Goal: Task Accomplishment & Management: Manage account settings

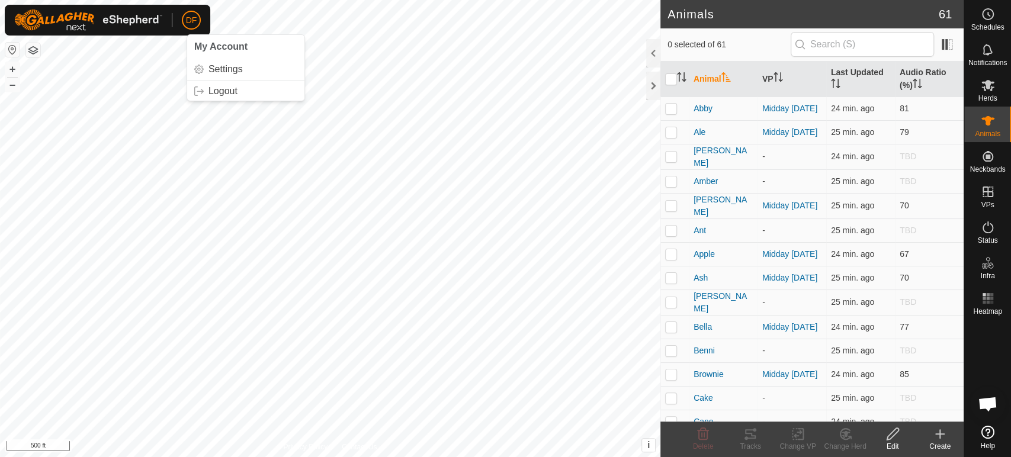
scroll to position [2442, 0]
click at [15, 69] on button "+" at bounding box center [12, 69] width 14 height 14
click at [10, 68] on button "+" at bounding box center [12, 69] width 14 height 14
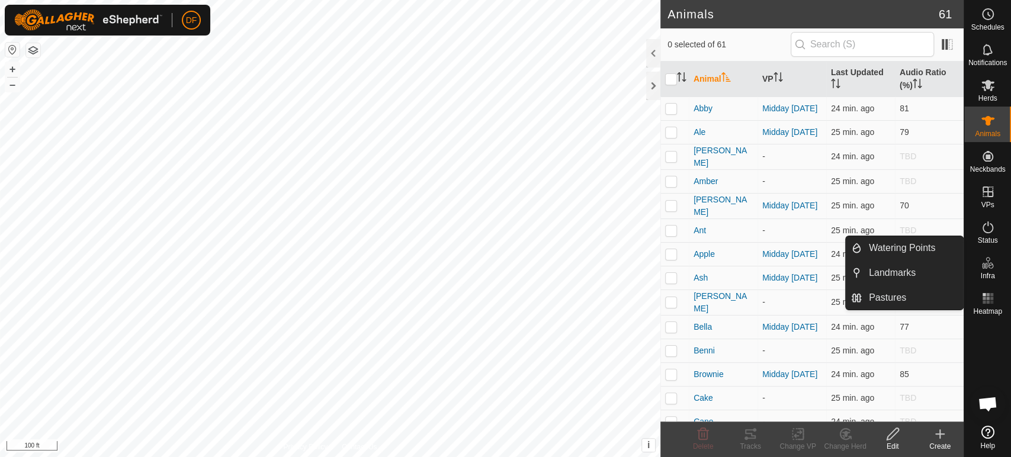
click at [991, 267] on icon at bounding box center [988, 263] width 14 height 14
click at [928, 248] on span "Watering Points" at bounding box center [902, 248] width 66 height 14
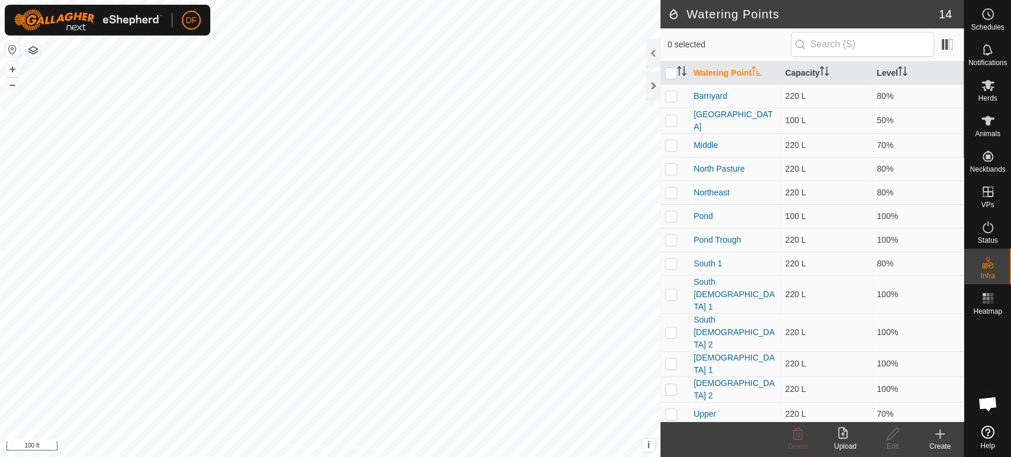
click at [934, 438] on icon at bounding box center [940, 434] width 14 height 14
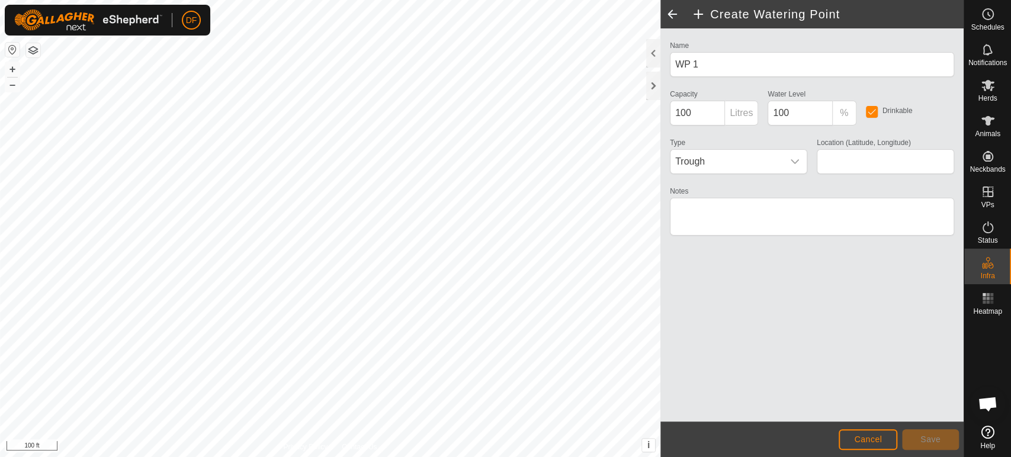
type input "42.479081, -76.030260"
drag, startPoint x: 693, startPoint y: 114, endPoint x: 663, endPoint y: 111, distance: 29.8
click at [663, 111] on div "Name WP 1 Capacity 100 Litres Water Level 100 % Drinkable Type Trough Location …" at bounding box center [812, 224] width 303 height 393
type input "220"
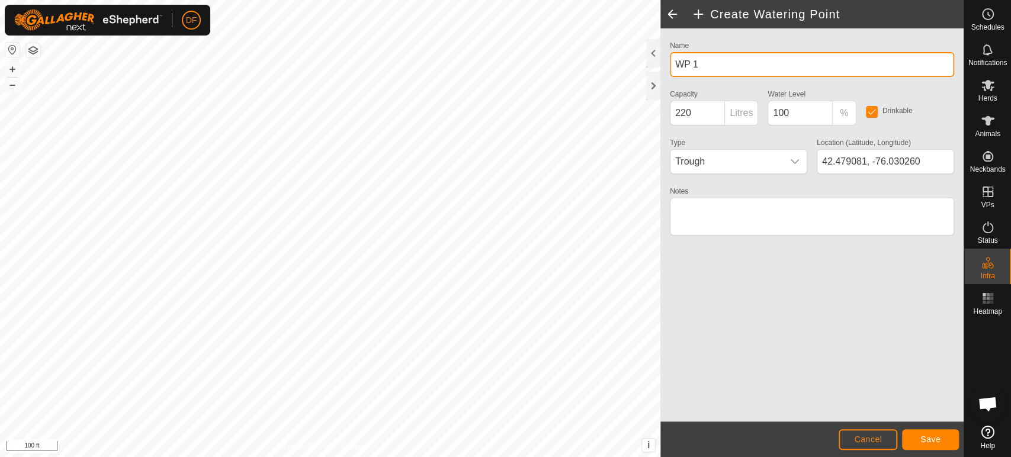
drag, startPoint x: 706, startPoint y: 63, endPoint x: 665, endPoint y: 63, distance: 40.9
click at [665, 63] on div "Name WP 1" at bounding box center [812, 57] width 294 height 39
type input "Shed"
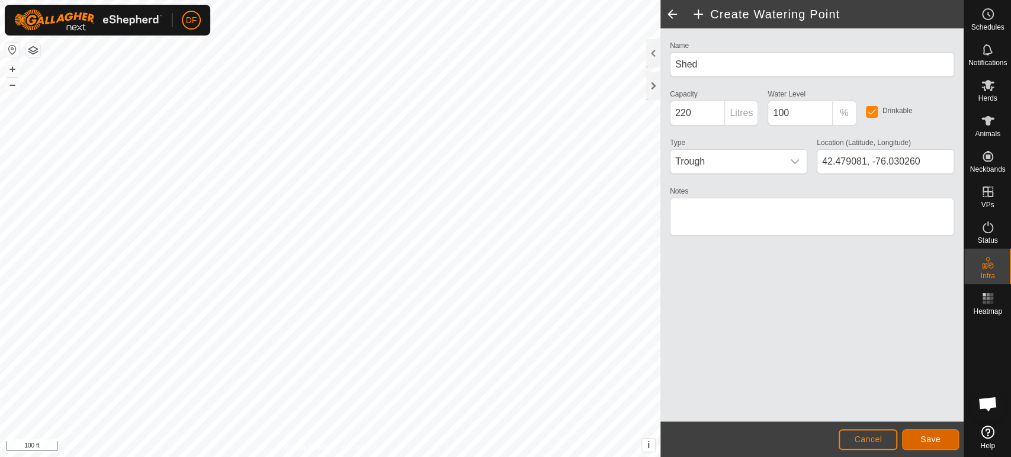
click at [943, 443] on button "Save" at bounding box center [930, 440] width 57 height 21
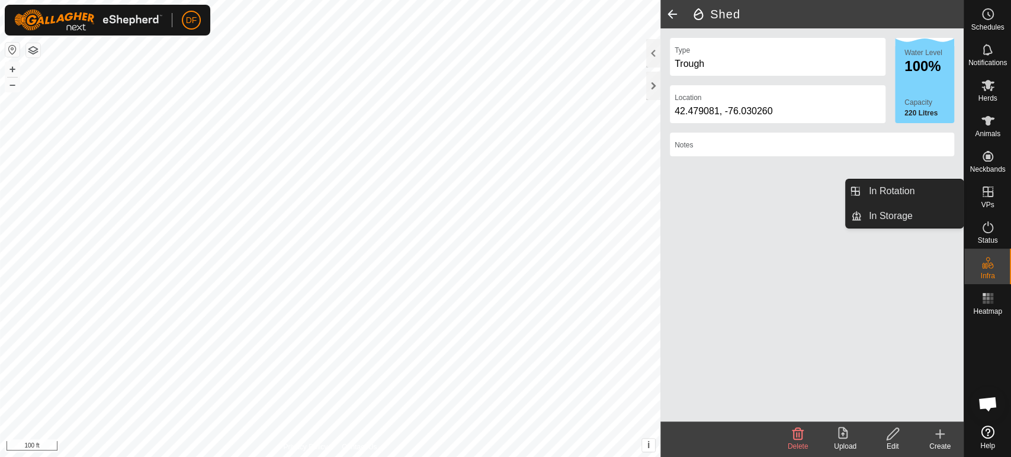
click at [995, 203] on div "VPs" at bounding box center [988, 196] width 47 height 36
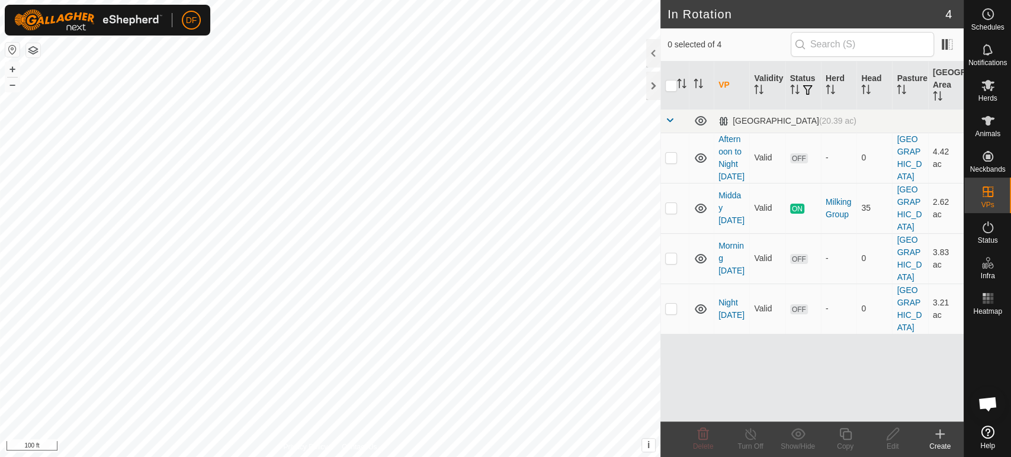
click at [944, 442] on div "Create" at bounding box center [940, 446] width 47 height 11
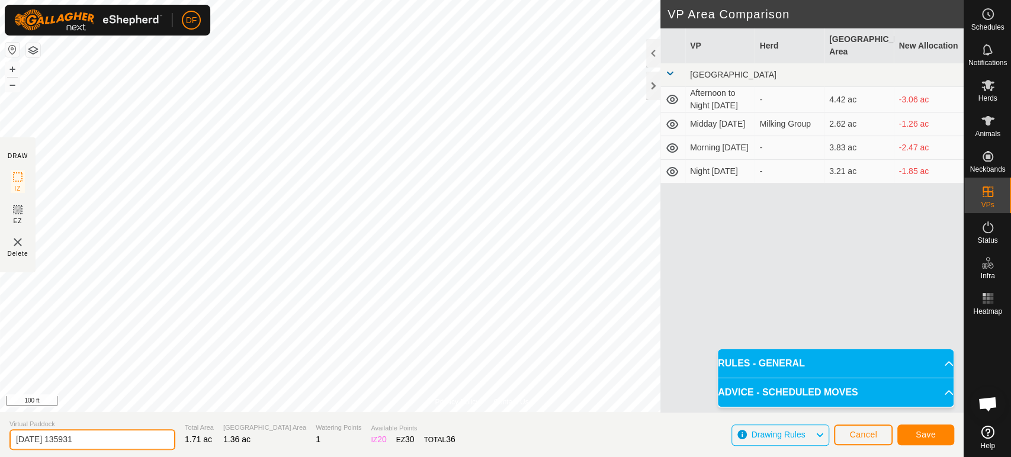
drag, startPoint x: 92, startPoint y: 441, endPoint x: 5, endPoint y: 435, distance: 86.7
click at [5, 435] on section "Virtual Paddock 2025-09-08 135931 Total Area 1.71 ac Grazing Area 1.36 ac Water…" at bounding box center [482, 434] width 964 height 45
type input "Dry Cow"
click at [924, 436] on span "Save" at bounding box center [926, 434] width 20 height 9
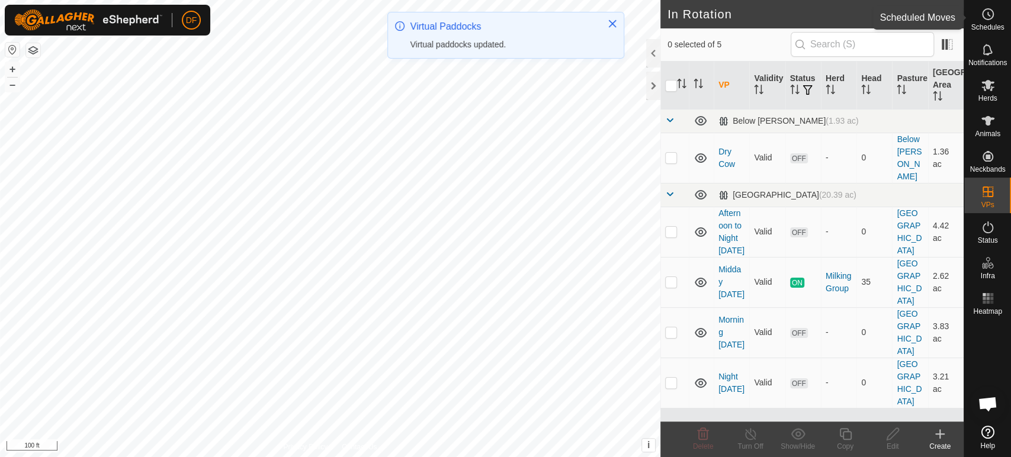
click at [981, 17] on icon at bounding box center [988, 14] width 14 height 14
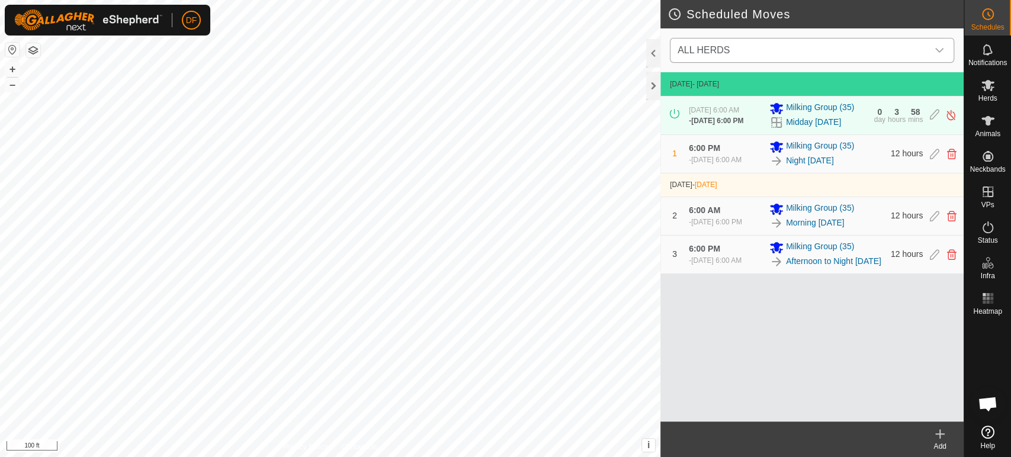
click at [767, 54] on span "ALL HERDS" at bounding box center [800, 51] width 255 height 24
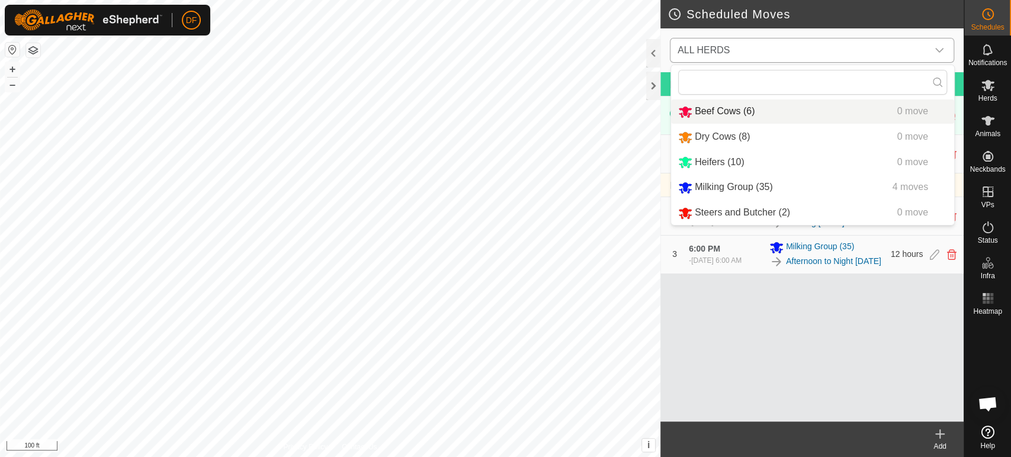
click at [734, 108] on li "Beef Cows (6) 0 move" at bounding box center [812, 112] width 283 height 24
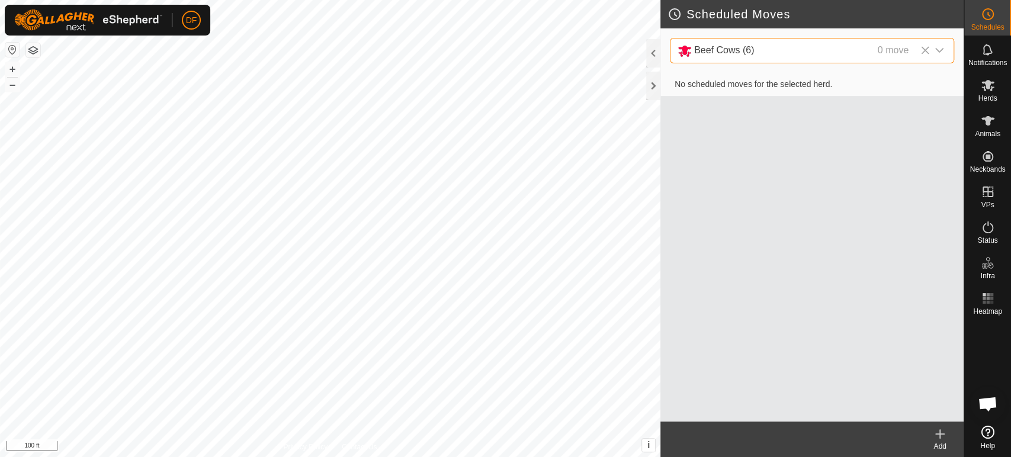
click at [949, 444] on div "Add" at bounding box center [940, 446] width 47 height 11
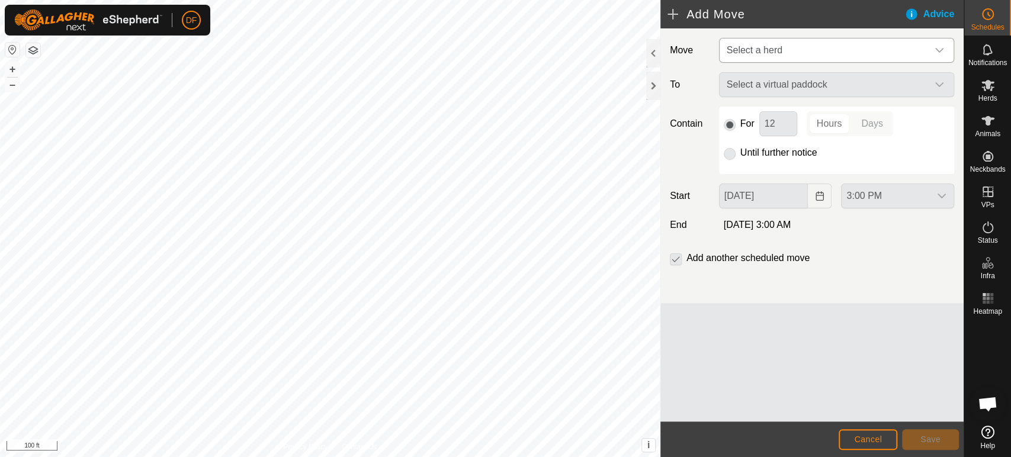
click at [771, 51] on span "Select a herd" at bounding box center [755, 50] width 56 height 10
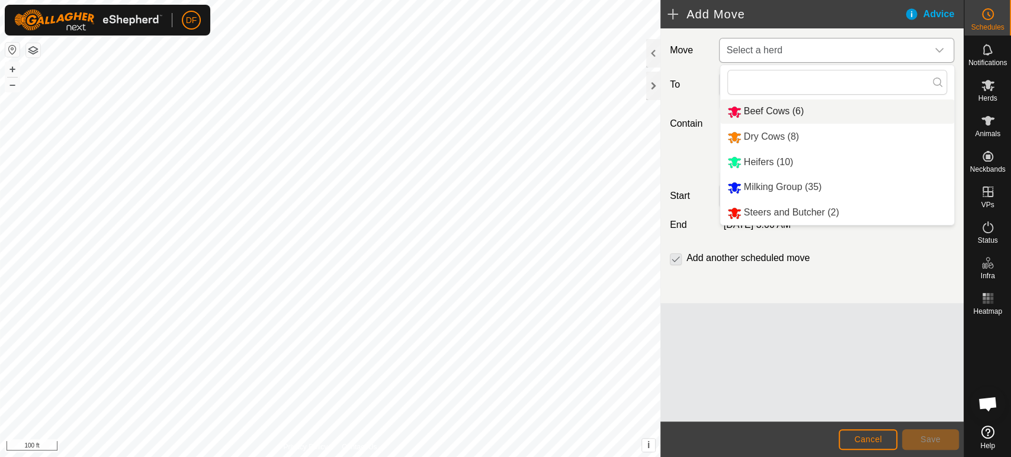
click at [767, 110] on li "Beef Cows (6)" at bounding box center [837, 112] width 234 height 24
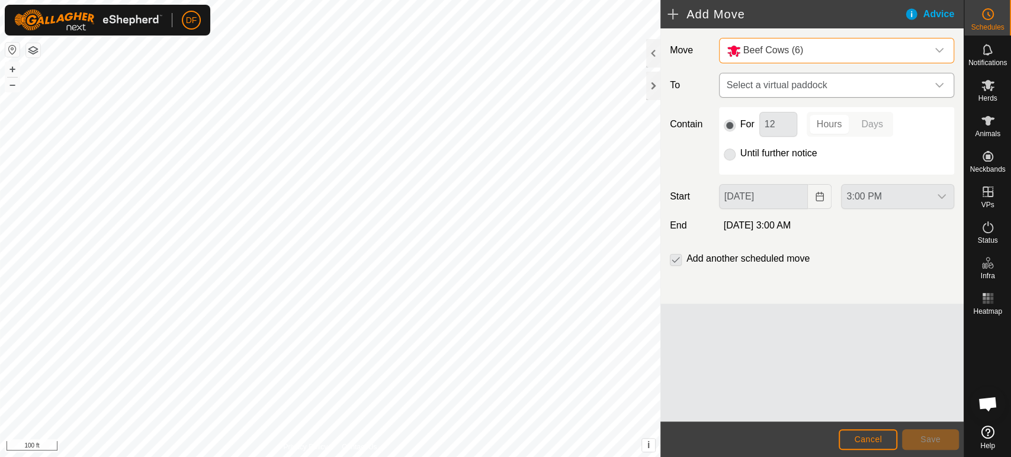
click at [795, 86] on span "Select a virtual paddock" at bounding box center [825, 85] width 206 height 24
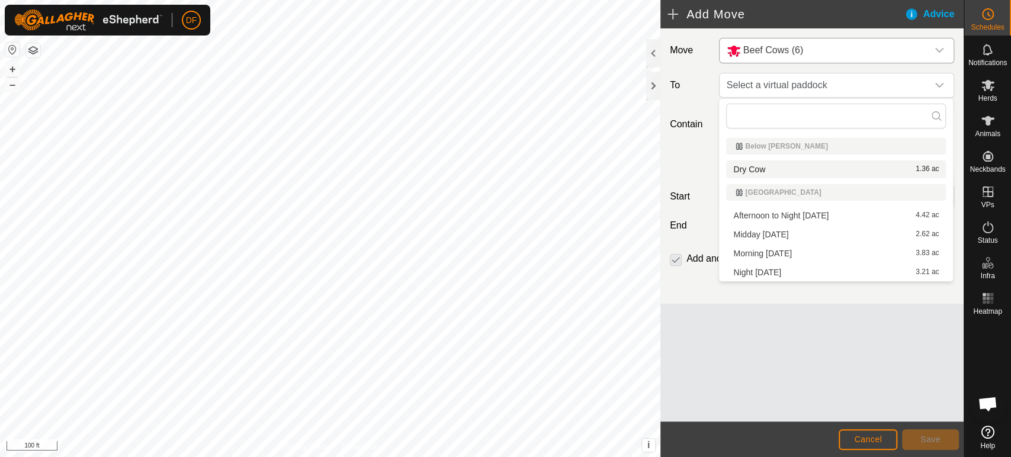
click at [768, 169] on li "Dry Cow 1.36 ac" at bounding box center [836, 170] width 220 height 18
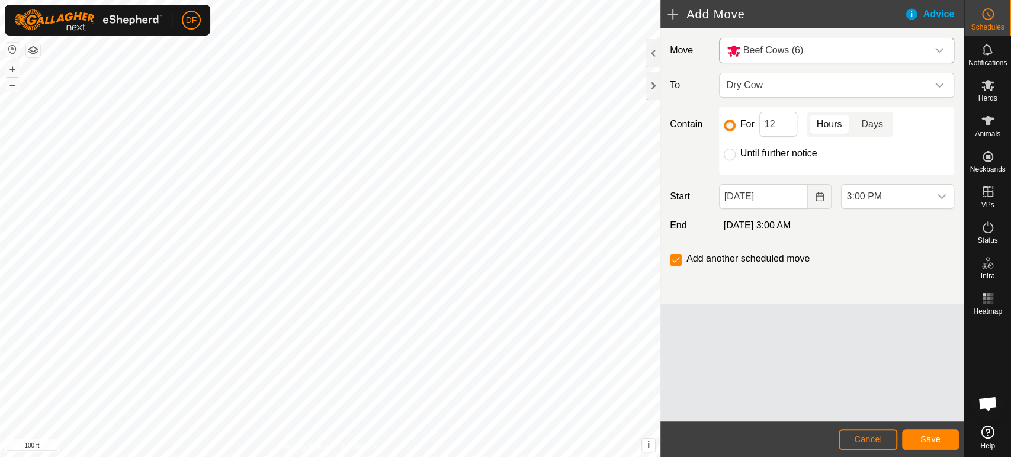
click at [869, 128] on p-togglebutton "Days" at bounding box center [872, 124] width 41 height 25
click at [782, 124] on input "12" at bounding box center [779, 124] width 38 height 25
type input "1"
click at [901, 206] on span "3:00 PM" at bounding box center [886, 197] width 88 height 24
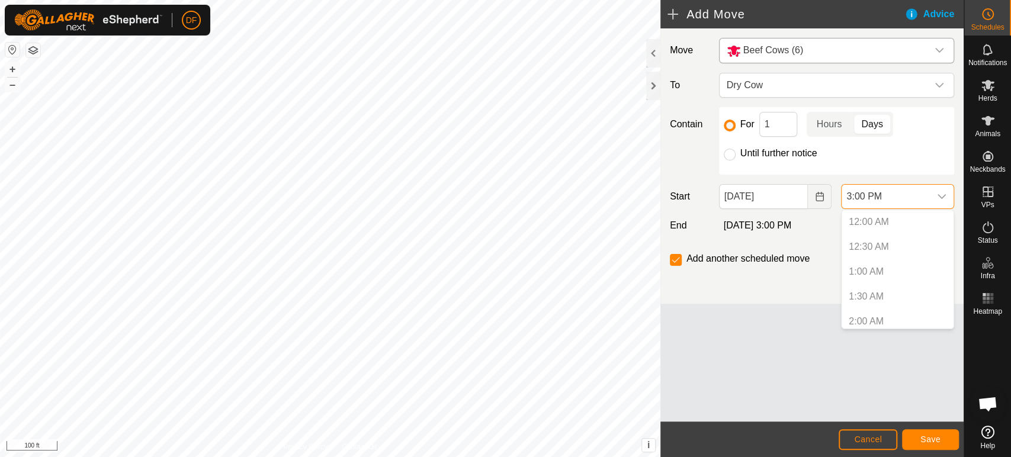
scroll to position [652, 0]
click at [866, 308] on li "3:00 PM" at bounding box center [898, 317] width 112 height 24
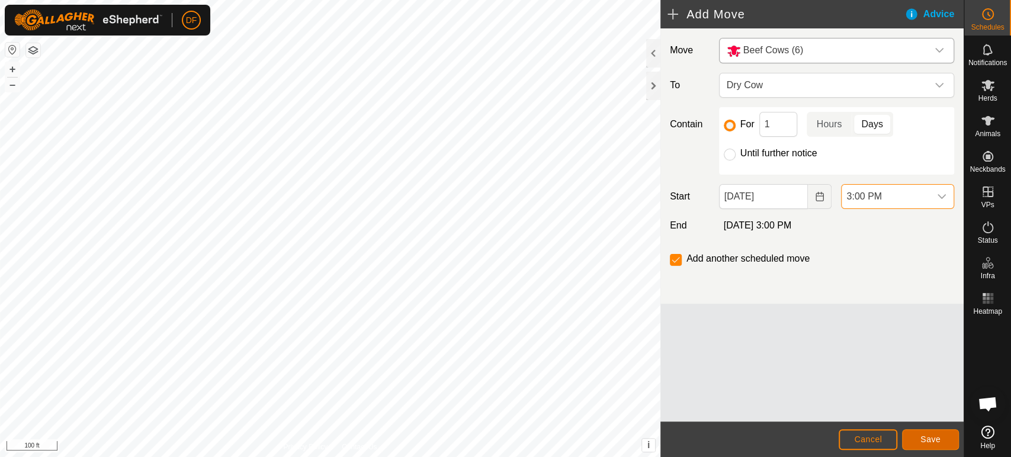
click at [924, 437] on span "Save" at bounding box center [931, 439] width 20 height 9
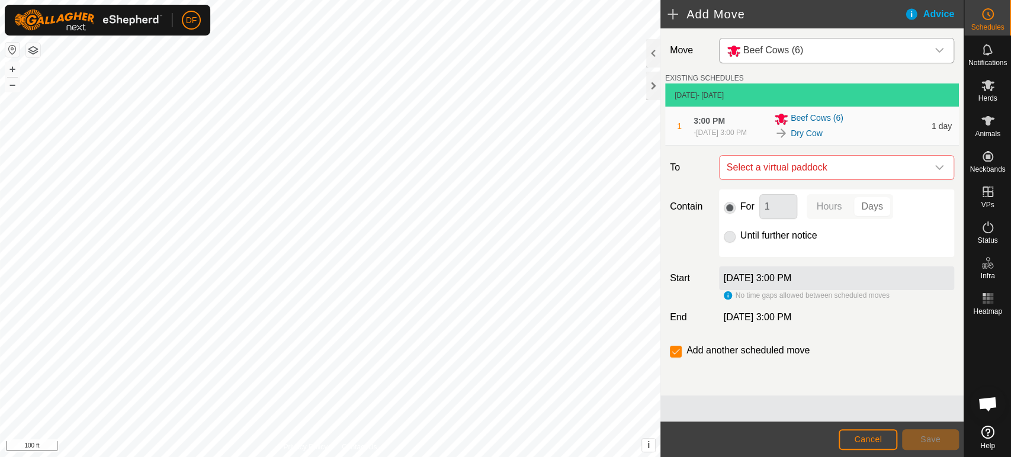
click at [834, 54] on div "Beef Cows (6)" at bounding box center [825, 50] width 196 height 15
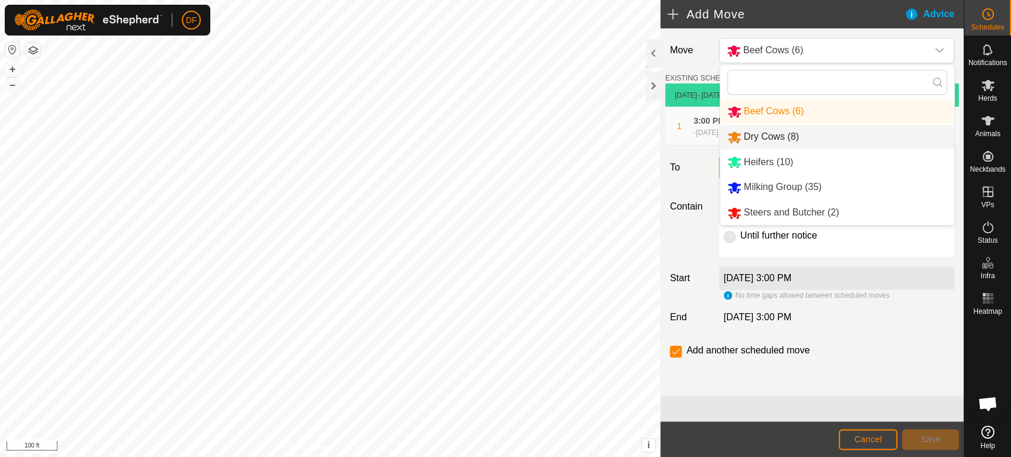
click at [774, 142] on li "Dry Cows (8)" at bounding box center [837, 137] width 234 height 24
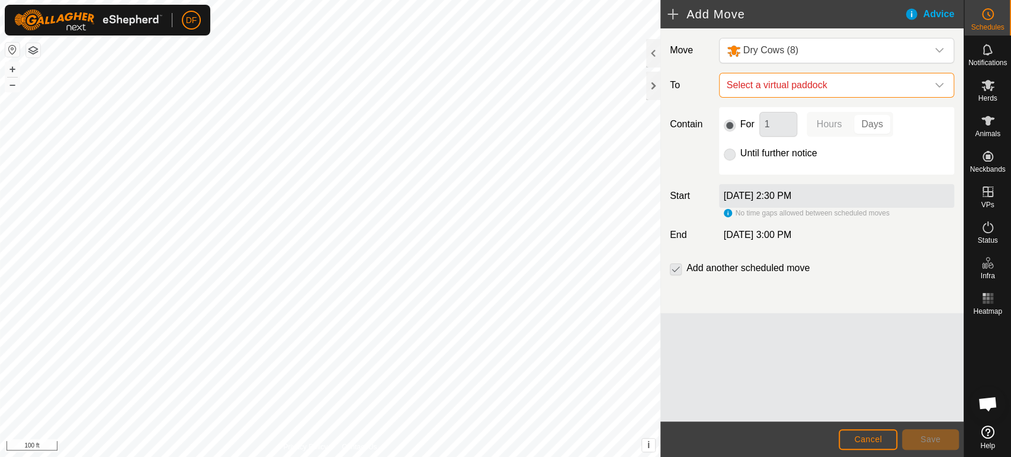
click at [764, 87] on span "Select a virtual paddock" at bounding box center [825, 85] width 206 height 24
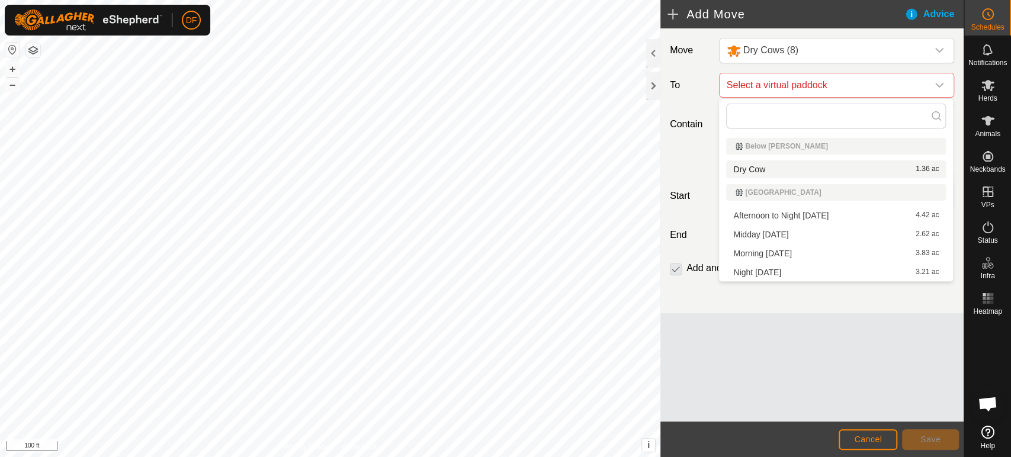
click at [760, 165] on li "Dry Cow 1.36 ac" at bounding box center [836, 170] width 220 height 18
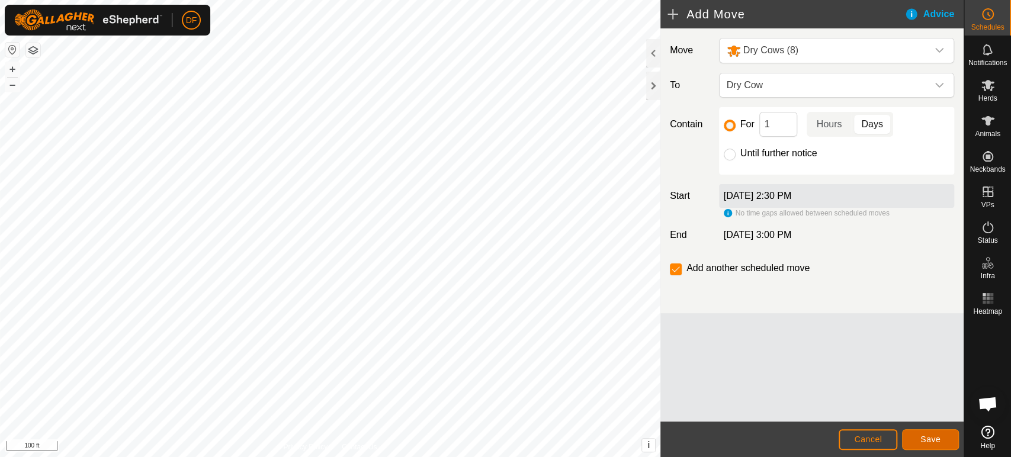
click at [928, 441] on span "Save" at bounding box center [931, 439] width 20 height 9
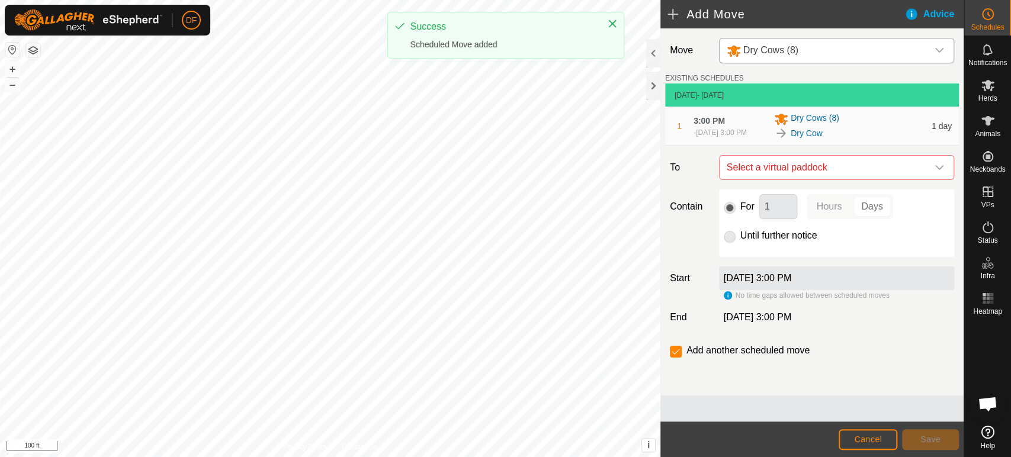
click at [809, 53] on div "Dry Cows (8)" at bounding box center [825, 50] width 196 height 15
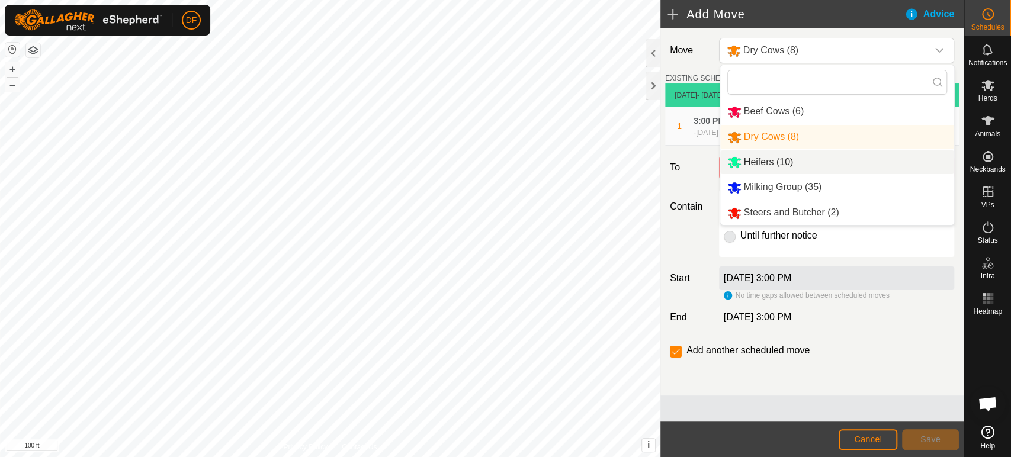
click at [782, 162] on li "Heifers (10)" at bounding box center [837, 162] width 234 height 24
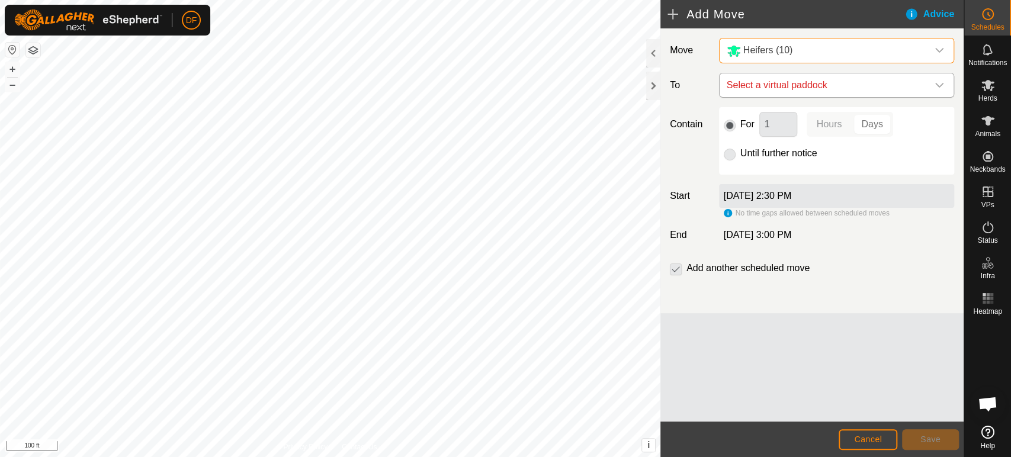
click at [815, 85] on span "Select a virtual paddock" at bounding box center [825, 85] width 206 height 24
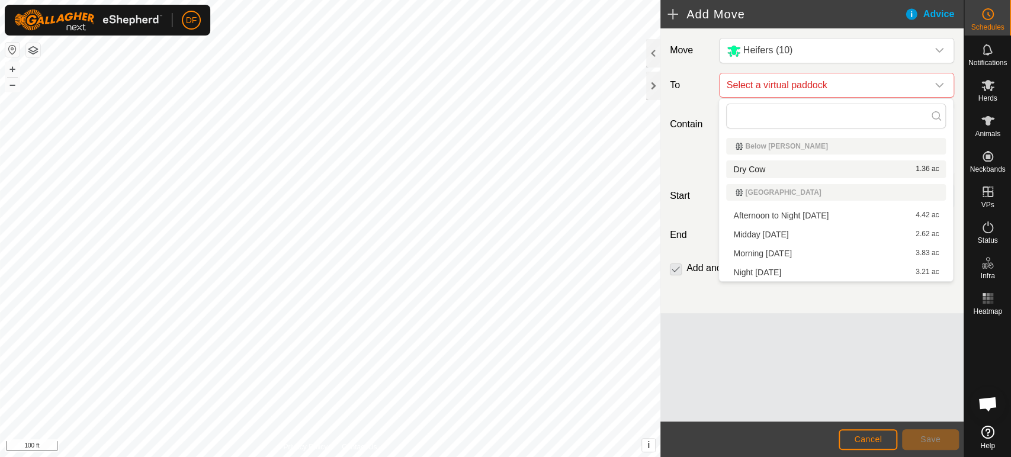
click at [771, 166] on li "Dry Cow 1.36 ac" at bounding box center [836, 170] width 220 height 18
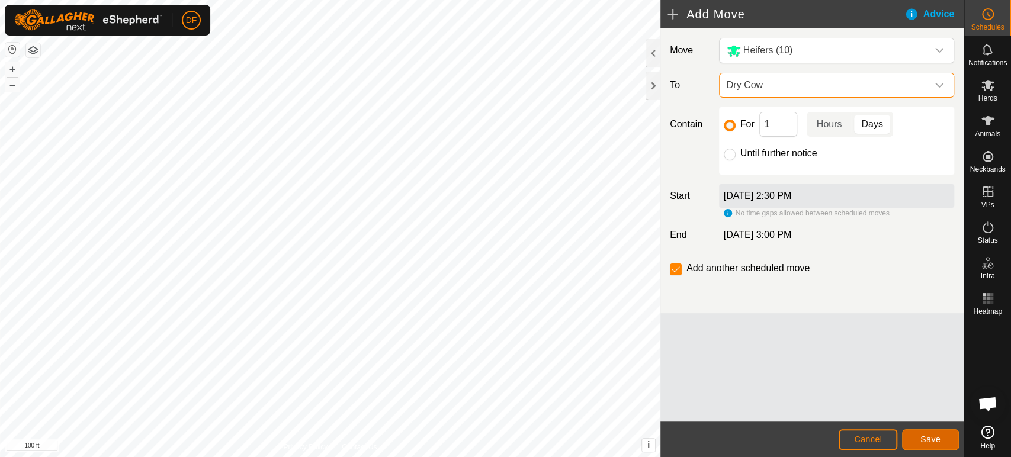
click at [911, 435] on button "Save" at bounding box center [930, 440] width 57 height 21
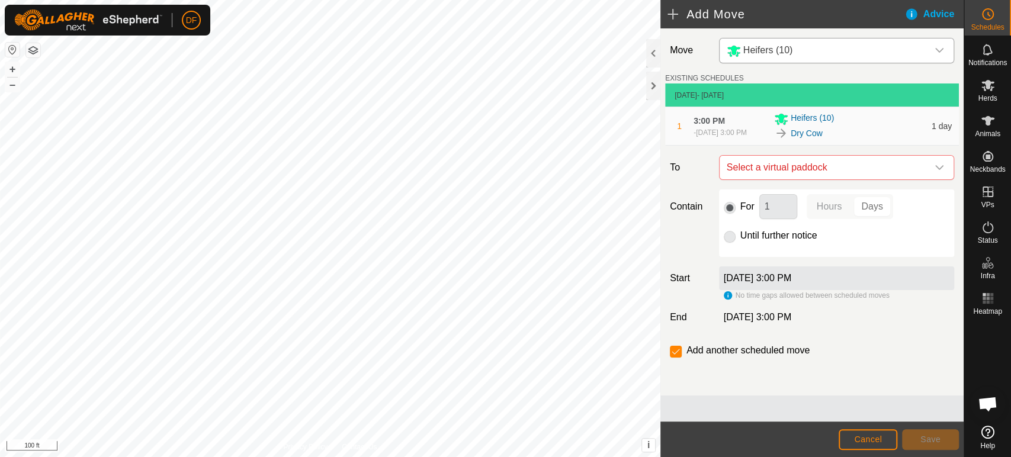
click at [787, 56] on div "Heifers (10)" at bounding box center [760, 50] width 66 height 15
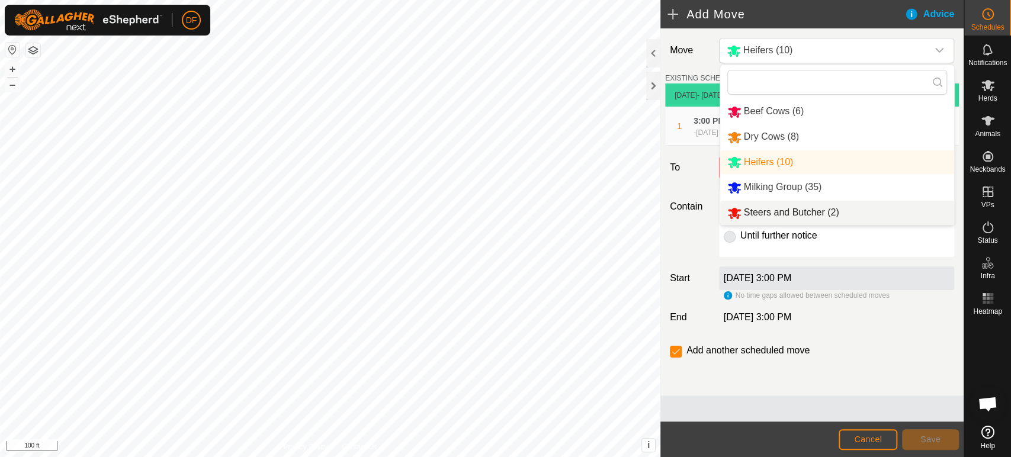
click at [862, 374] on div "Move Heifers (10) Beef Cows (6) Dry Cows (8) Heifers (10) Milking Group (35) St…" at bounding box center [812, 211] width 303 height 367
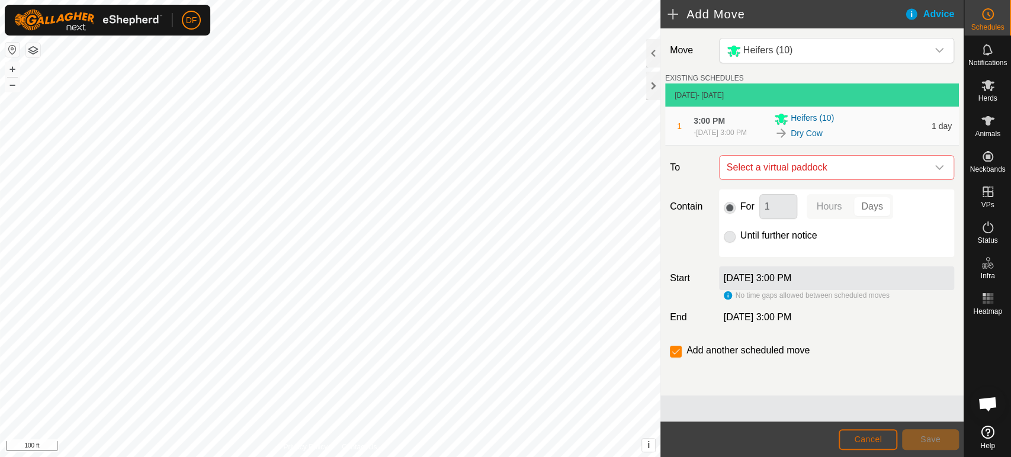
click at [873, 439] on span "Cancel" at bounding box center [868, 439] width 28 height 9
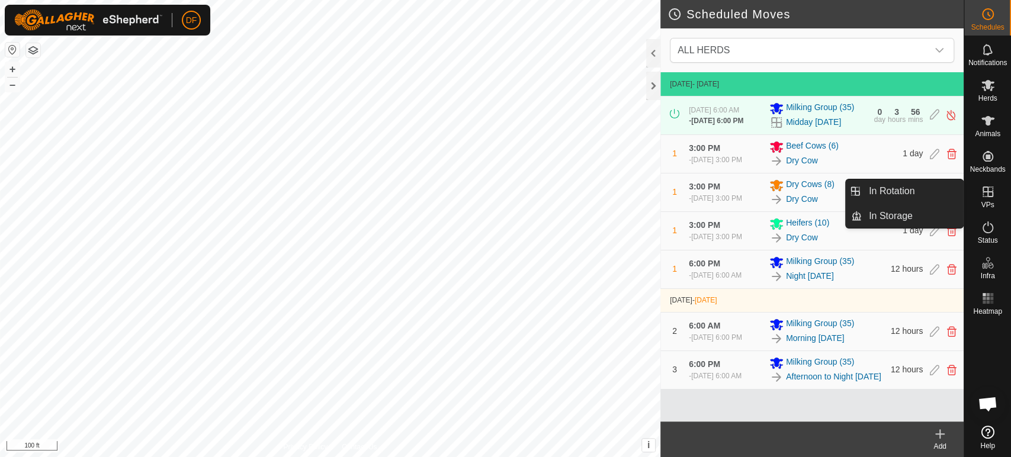
click at [990, 201] on span "VPs" at bounding box center [987, 204] width 13 height 7
click at [907, 188] on link "In Rotation" at bounding box center [912, 192] width 101 height 24
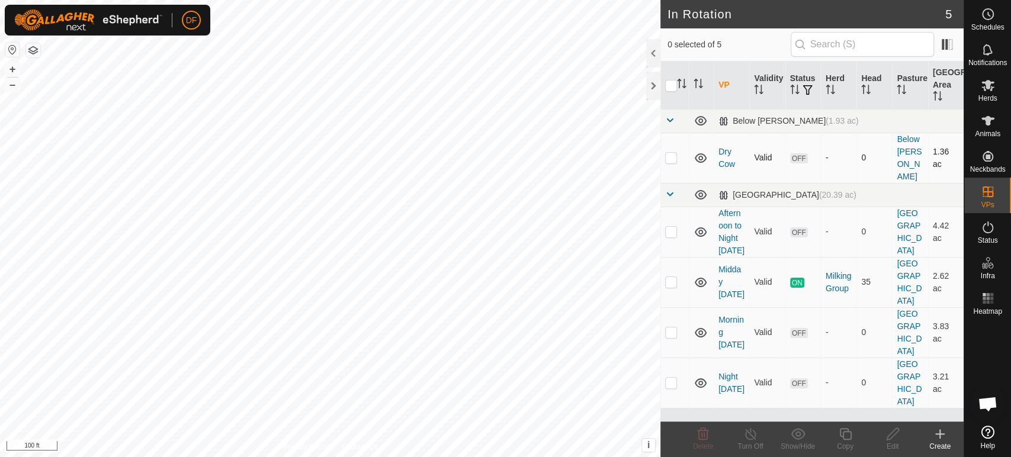
click at [670, 150] on td at bounding box center [675, 158] width 28 height 50
checkbox input "true"
click at [834, 441] on copy-svg-icon at bounding box center [845, 434] width 47 height 14
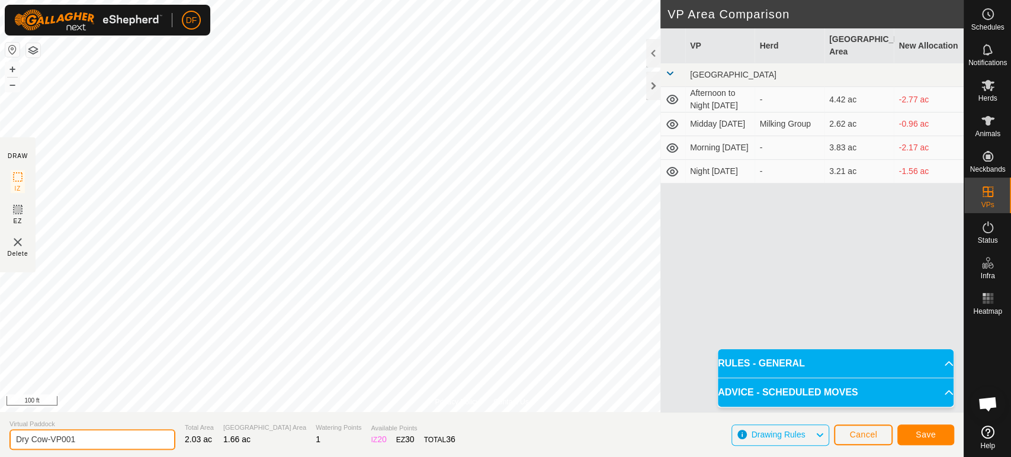
drag, startPoint x: 76, startPoint y: 442, endPoint x: 0, endPoint y: 437, distance: 76.0
click at [0, 437] on section "Virtual Paddock Dry Cow-VP001 Total Area 2.03 ac Grazing Area 1.66 ac Watering …" at bounding box center [482, 434] width 964 height 45
type input "Butcher"
click at [929, 430] on span "Save" at bounding box center [926, 434] width 20 height 9
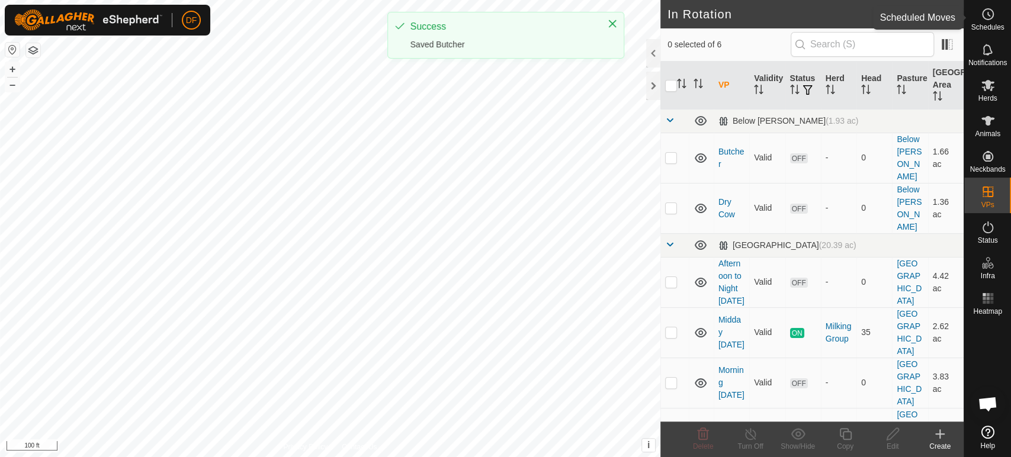
click at [979, 28] on span "Schedules" at bounding box center [987, 27] width 33 height 7
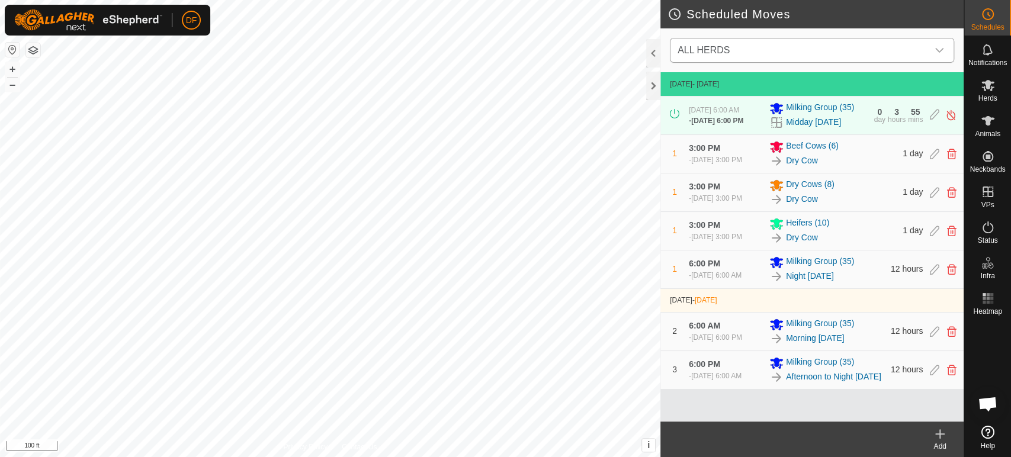
click at [815, 51] on span "ALL HERDS" at bounding box center [800, 51] width 255 height 24
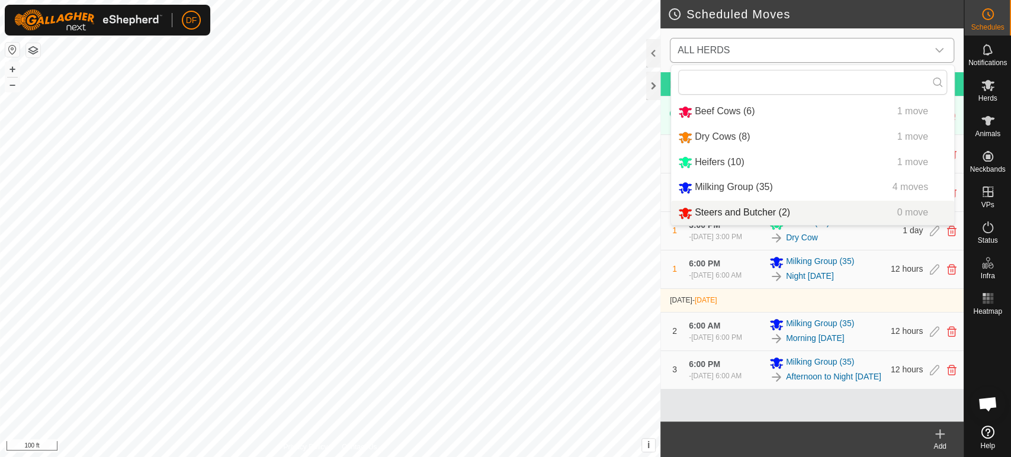
click at [735, 210] on li "Steers and Butcher (2) 0 move" at bounding box center [812, 213] width 283 height 24
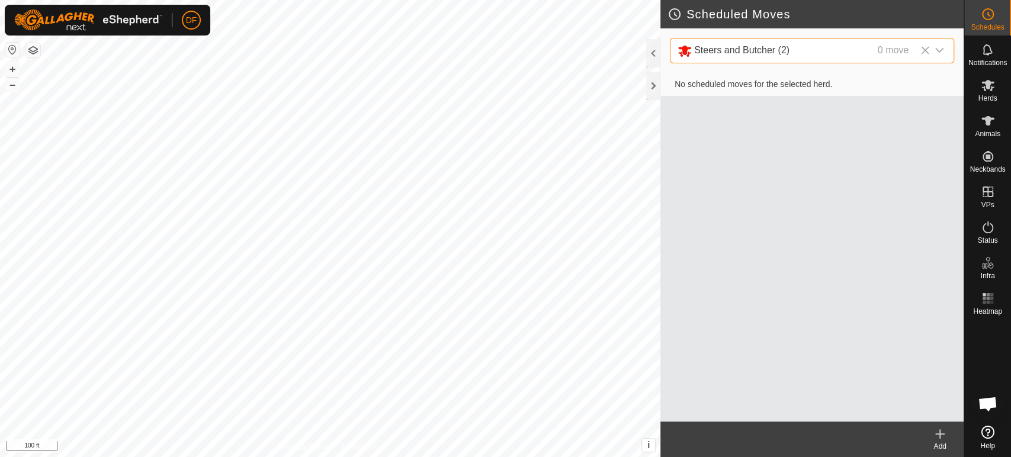
click at [950, 440] on create-svg-icon at bounding box center [940, 434] width 47 height 14
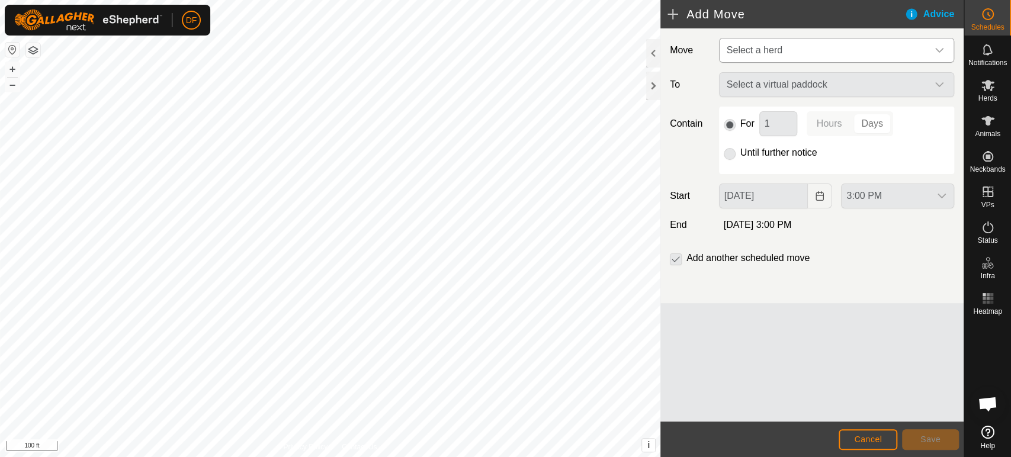
click at [790, 55] on span "Select a herd" at bounding box center [825, 51] width 206 height 24
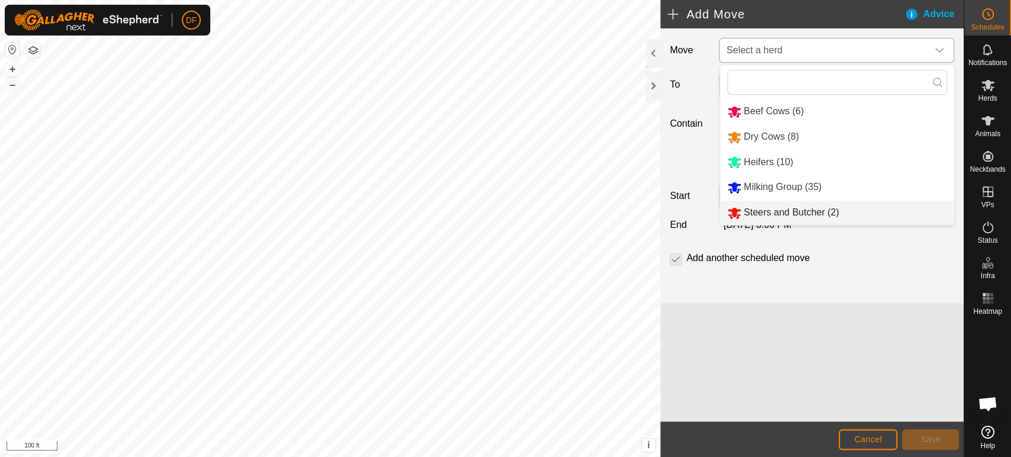
click at [799, 211] on li "Steers and Butcher (2)" at bounding box center [837, 213] width 234 height 24
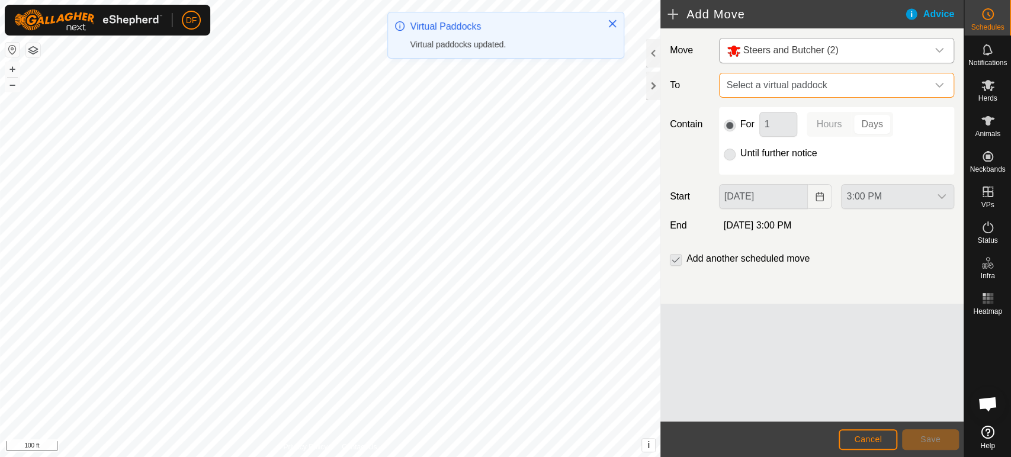
click at [766, 89] on span "Select a virtual paddock" at bounding box center [825, 85] width 206 height 24
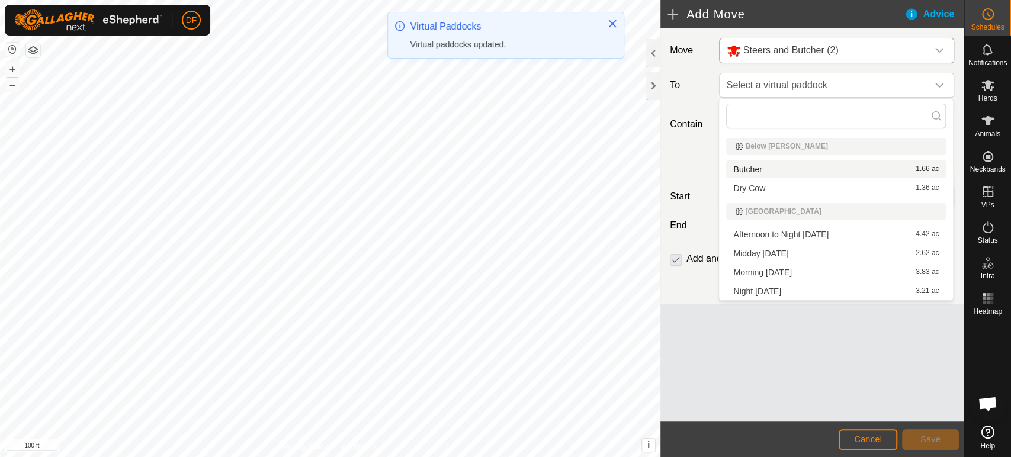
click at [759, 174] on li "Butcher 1.66 ac" at bounding box center [836, 170] width 220 height 18
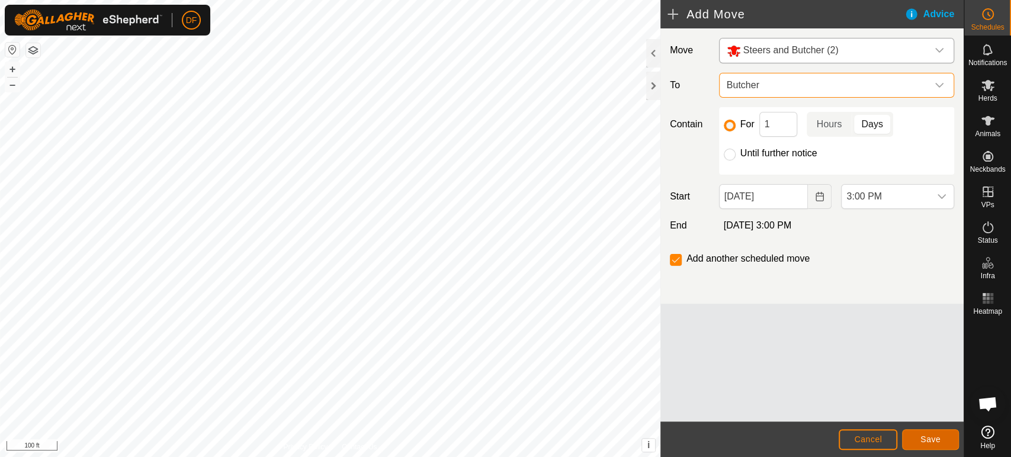
click at [934, 437] on span "Save" at bounding box center [931, 439] width 20 height 9
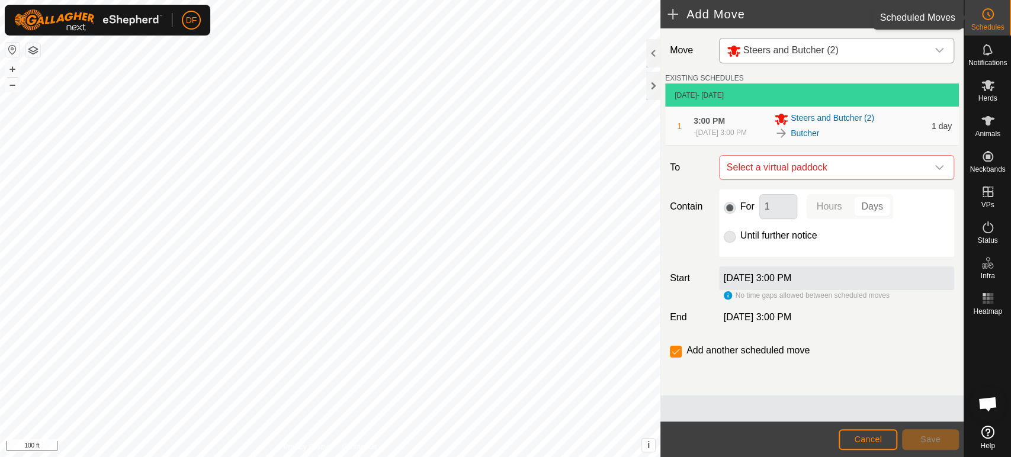
click at [992, 21] on icon at bounding box center [988, 14] width 14 height 14
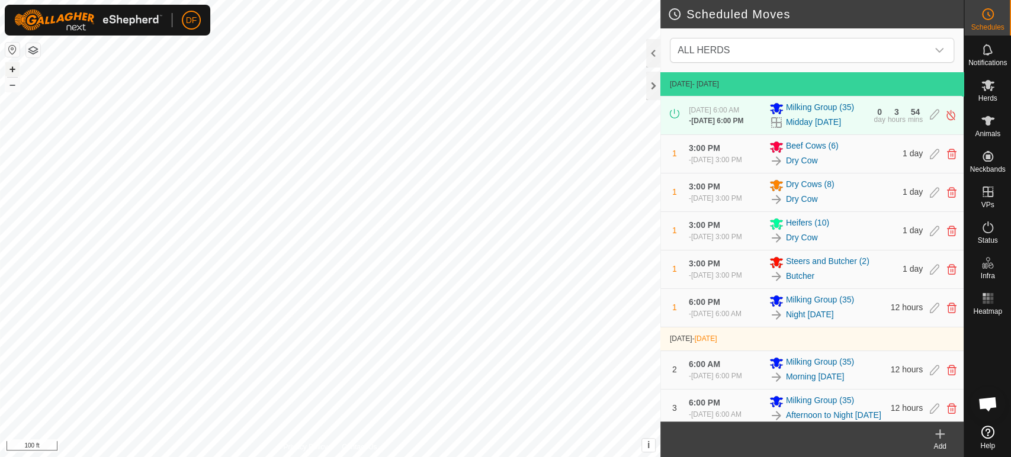
click at [10, 67] on button "+" at bounding box center [12, 69] width 14 height 14
click at [989, 95] on span "Herds" at bounding box center [987, 98] width 19 height 7
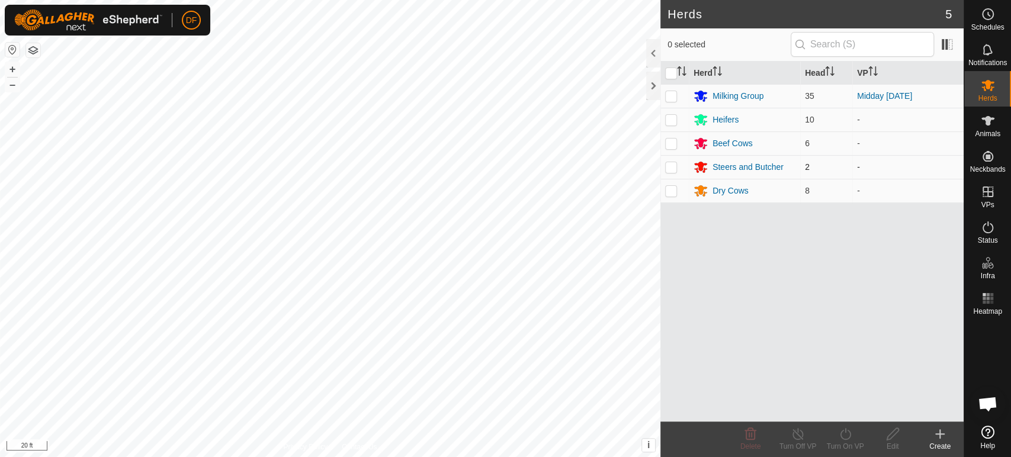
click at [674, 168] on p-checkbox at bounding box center [671, 166] width 12 height 9
checkbox input "true"
click at [890, 440] on icon at bounding box center [893, 434] width 15 height 14
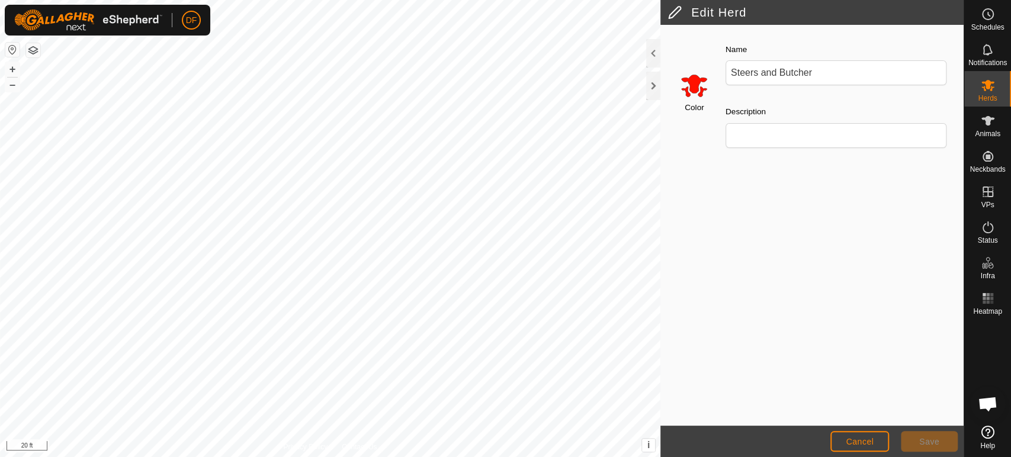
click at [696, 91] on input "Select a color" at bounding box center [694, 85] width 28 height 28
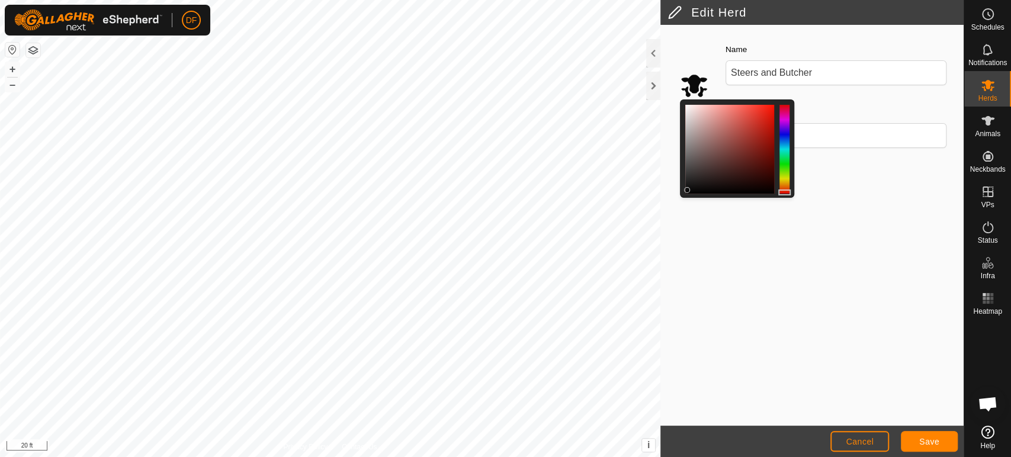
click at [687, 190] on div at bounding box center [730, 149] width 89 height 89
click at [921, 436] on button "Save" at bounding box center [929, 441] width 57 height 21
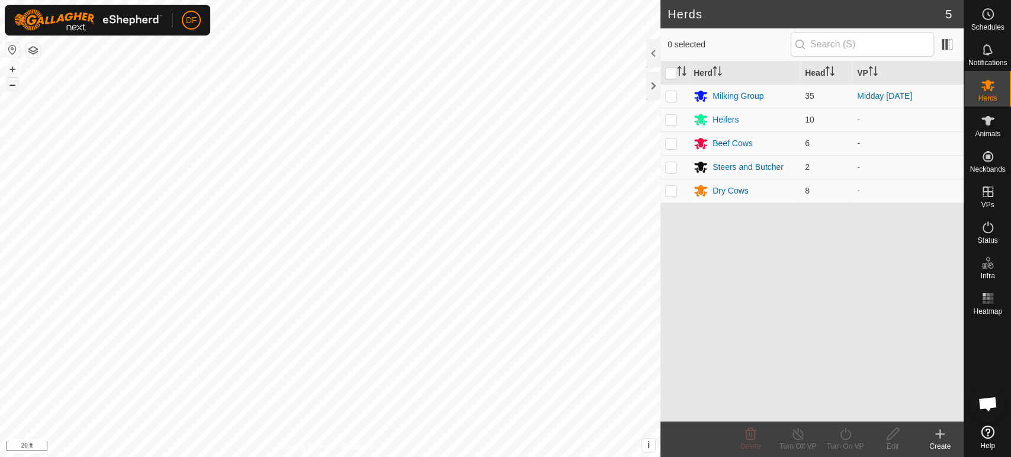
click at [14, 85] on button "–" at bounding box center [12, 85] width 14 height 14
click at [984, 28] on span "Schedules" at bounding box center [987, 27] width 33 height 7
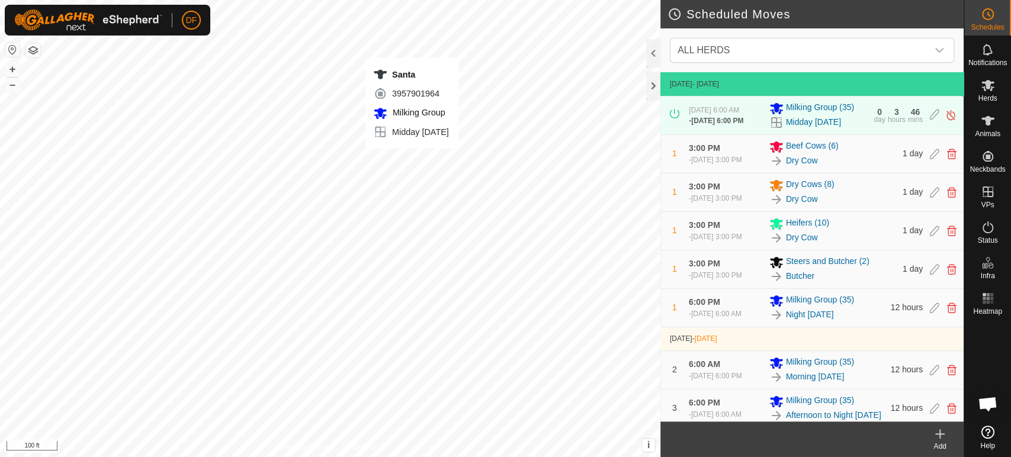
scroll to position [2442, 0]
click at [12, 71] on button "+" at bounding box center [12, 69] width 14 height 14
click at [984, 130] on span "Animals" at bounding box center [987, 133] width 25 height 7
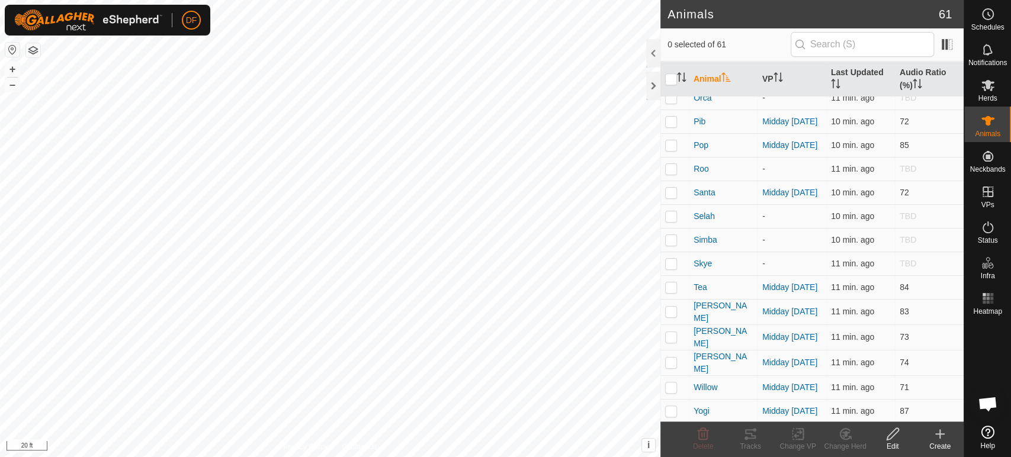
scroll to position [1120, 0]
